Goal: Communication & Community: Answer question/provide support

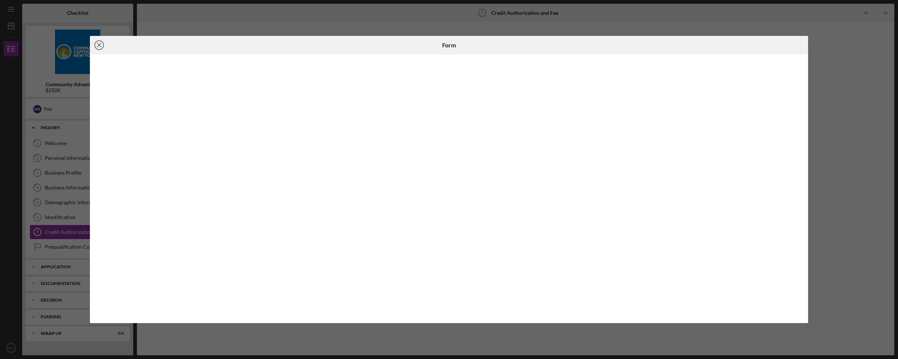
click at [99, 47] on icon "Icon/Close" at bounding box center [99, 45] width 18 height 18
click at [99, 46] on img at bounding box center [78, 52] width 104 height 44
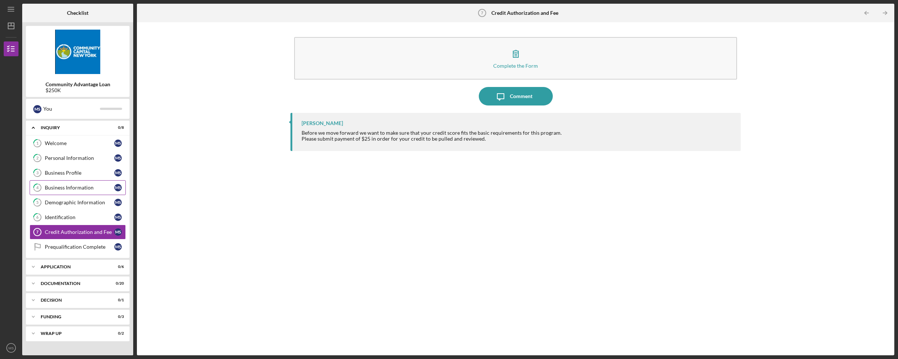
click at [80, 189] on div "Business Information" at bounding box center [80, 188] width 70 height 6
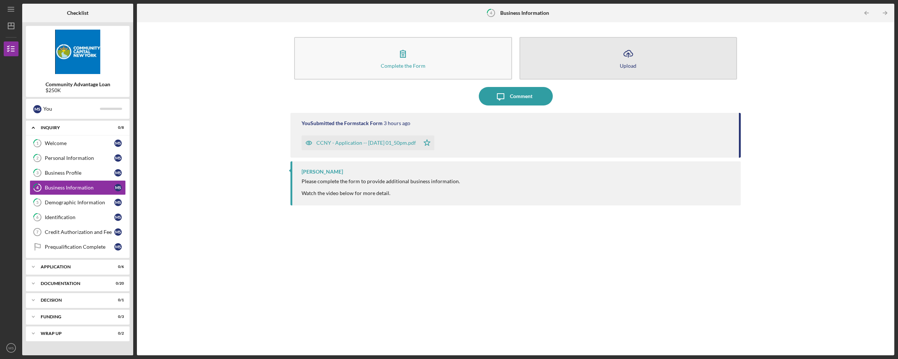
click at [627, 59] on icon "Icon/Upload" at bounding box center [628, 53] width 18 height 18
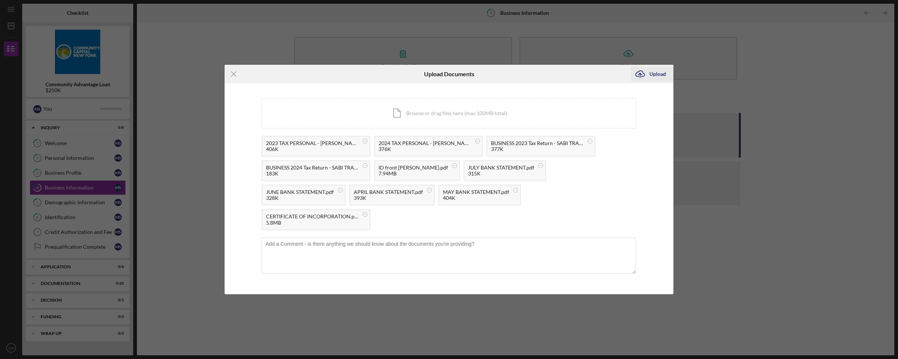
click at [657, 81] on div "Upload" at bounding box center [657, 74] width 17 height 15
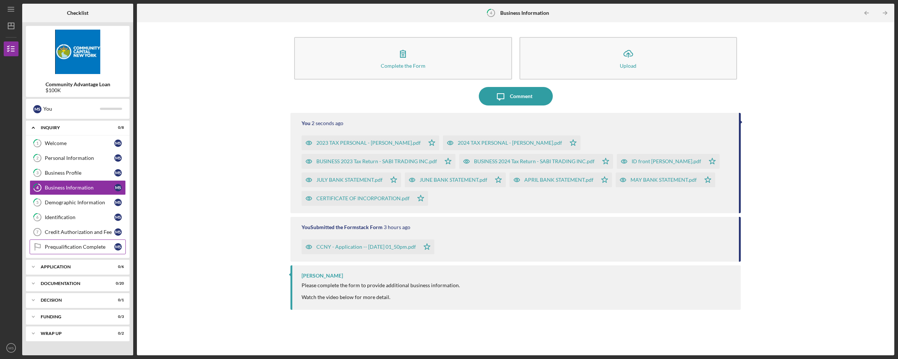
click at [88, 246] on div "Prequalification Complete" at bounding box center [80, 247] width 70 height 6
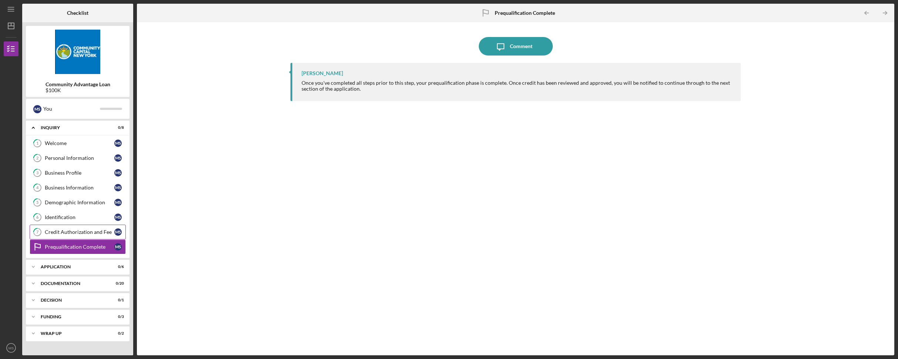
click at [78, 232] on div "Credit Authorization and Fee" at bounding box center [80, 232] width 70 height 6
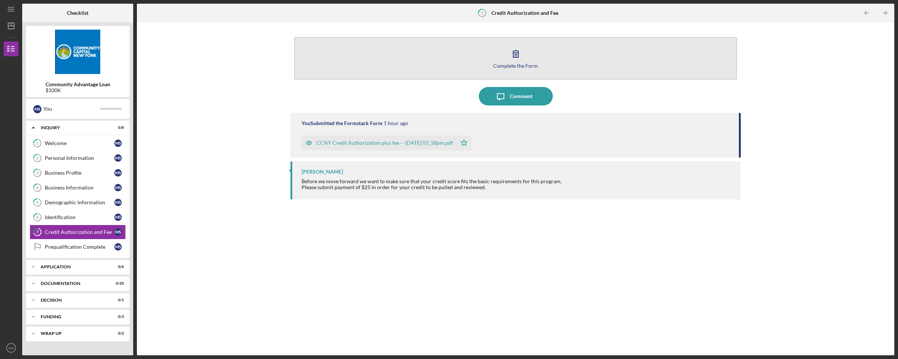
click at [524, 59] on button "Complete the Form Form" at bounding box center [515, 58] width 442 height 43
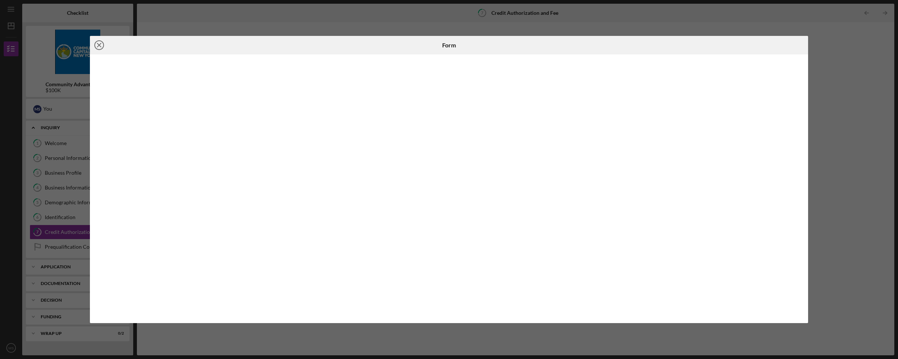
click at [99, 45] on line at bounding box center [99, 45] width 4 height 4
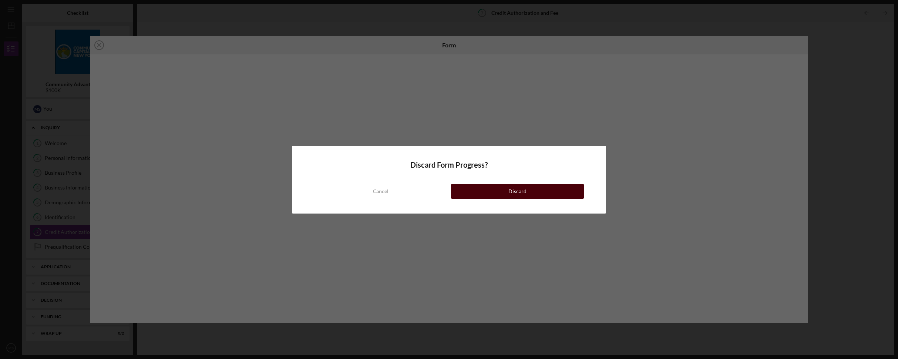
click at [499, 193] on button "Discard" at bounding box center [517, 191] width 133 height 15
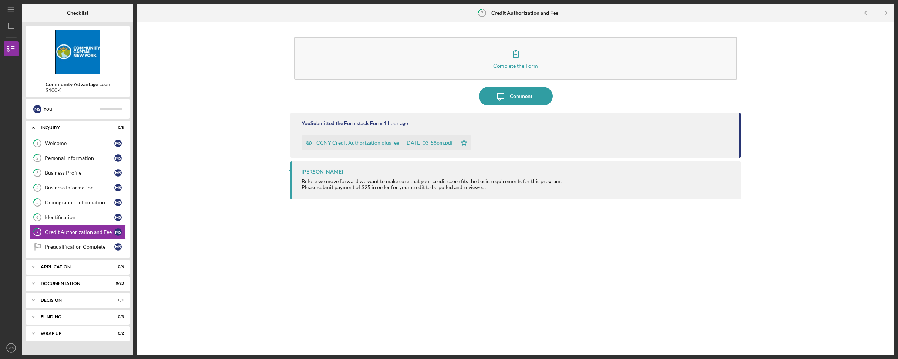
click at [323, 173] on div "[PERSON_NAME]" at bounding box center [321, 172] width 41 height 6
click at [64, 246] on div "Prequalification Complete" at bounding box center [80, 247] width 70 height 6
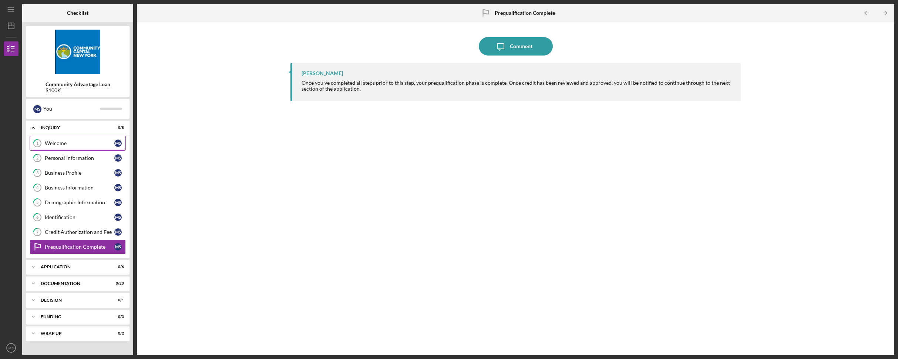
click at [73, 145] on div "Welcome" at bounding box center [80, 143] width 70 height 6
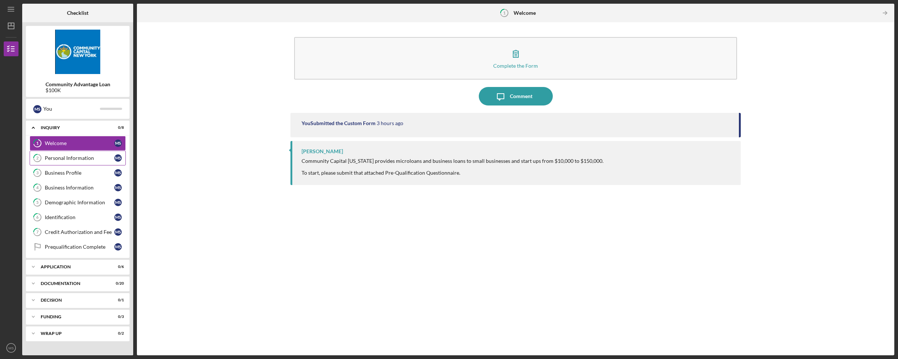
click at [80, 159] on div "Personal Information" at bounding box center [80, 158] width 70 height 6
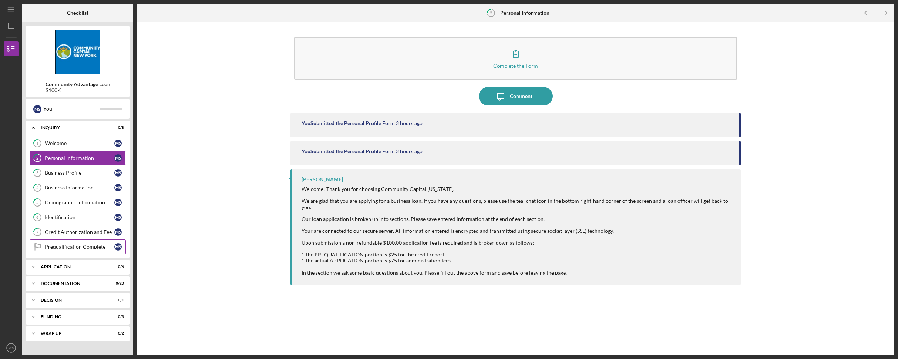
click at [78, 247] on div "Prequalification Complete" at bounding box center [80, 247] width 70 height 6
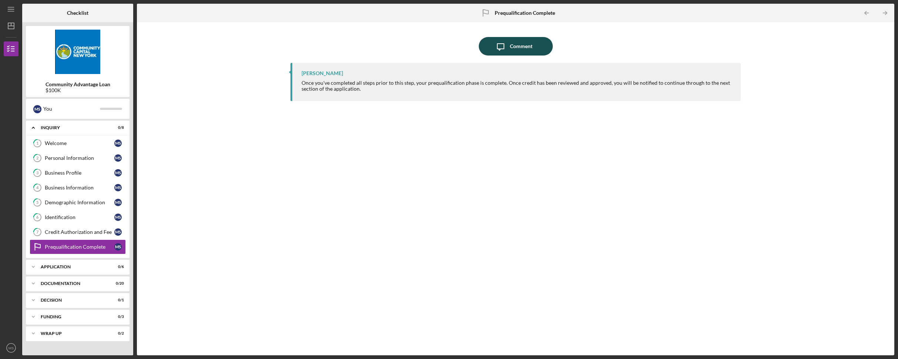
click at [521, 45] on div "Comment" at bounding box center [521, 46] width 23 height 18
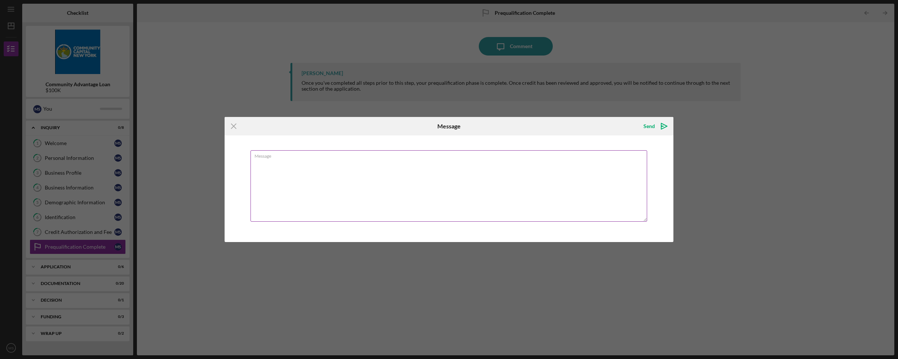
click at [306, 163] on textarea "Message" at bounding box center [448, 185] width 397 height 71
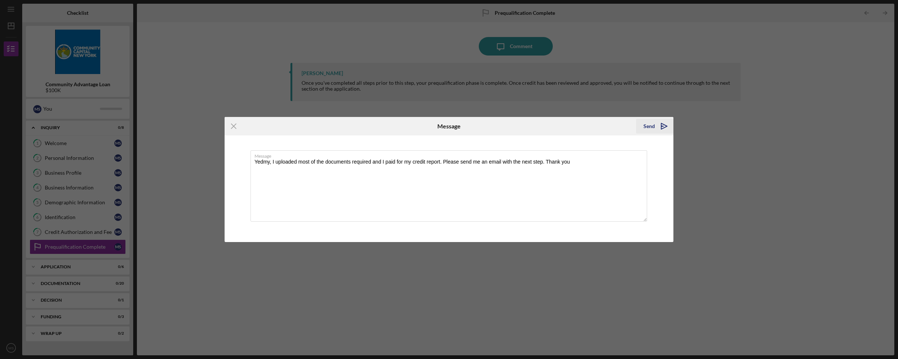
type textarea "Yedmy, I uploaded most of the documents required and I paid for my credit repor…"
click at [649, 128] on div "Send" at bounding box center [648, 126] width 11 height 15
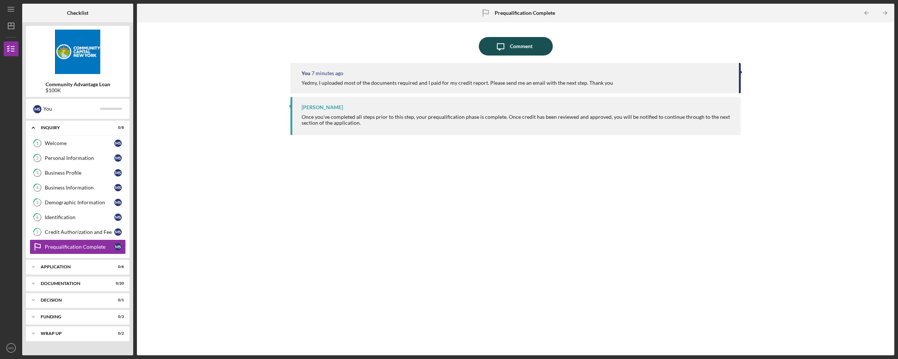
click at [513, 45] on div "Comment" at bounding box center [521, 46] width 23 height 18
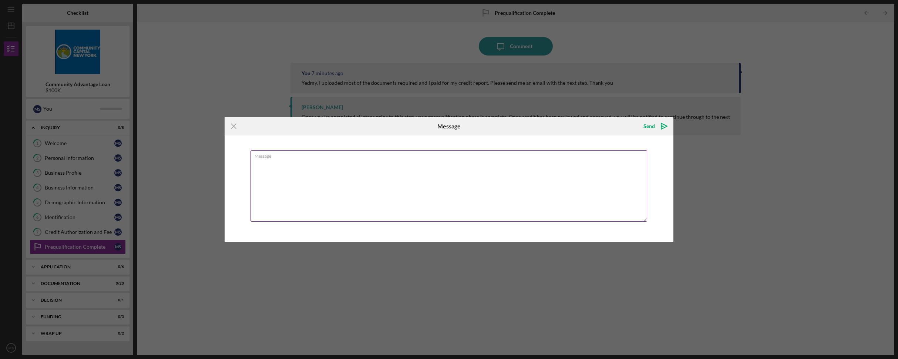
click at [328, 162] on textarea "Message" at bounding box center [448, 185] width 397 height 71
type textarea "Yedmy, I'm requesting only $75,000. The system do not have that option, but I o…"
click at [650, 125] on div "Send" at bounding box center [648, 126] width 11 height 15
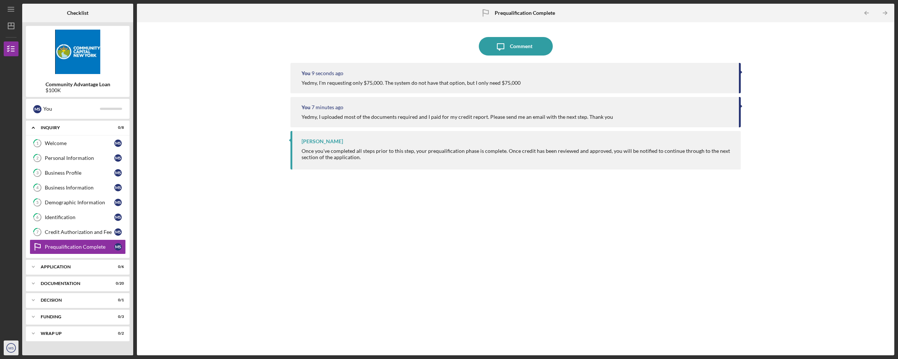
click at [12, 344] on circle "button" at bounding box center [11, 347] width 9 height 9
click at [24, 330] on link "Logout" at bounding box center [44, 330] width 81 height 15
